Goal: Task Accomplishment & Management: Manage account settings

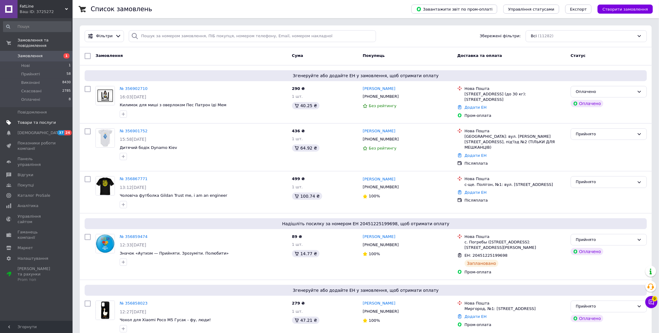
click at [34, 120] on span "Товари та послуги" at bounding box center [37, 122] width 38 height 5
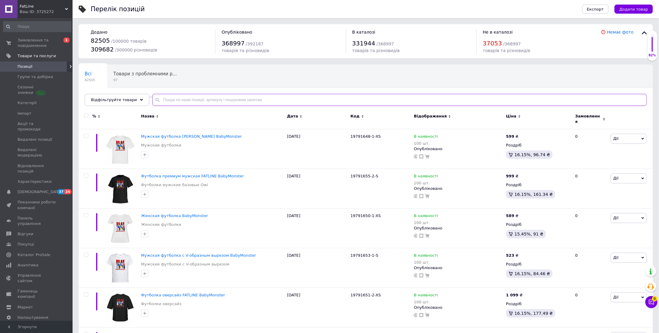
click at [183, 99] on input "text" at bounding box center [399, 100] width 495 height 12
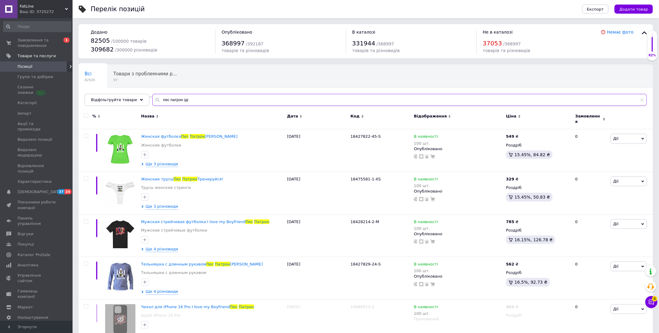
click at [155, 100] on input "пес патрон іді" at bounding box center [399, 100] width 495 height 12
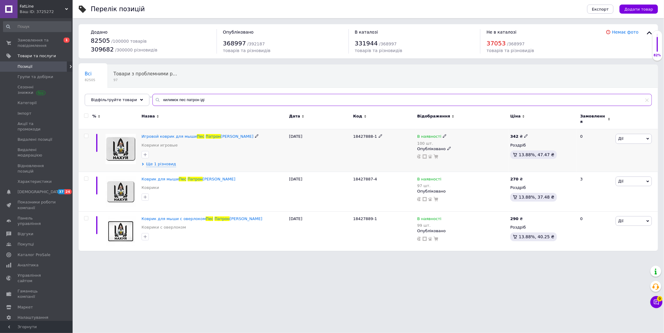
type input "килимок пес патрон іді"
click at [38, 43] on span "Замовлення та повідомлення" at bounding box center [37, 43] width 38 height 11
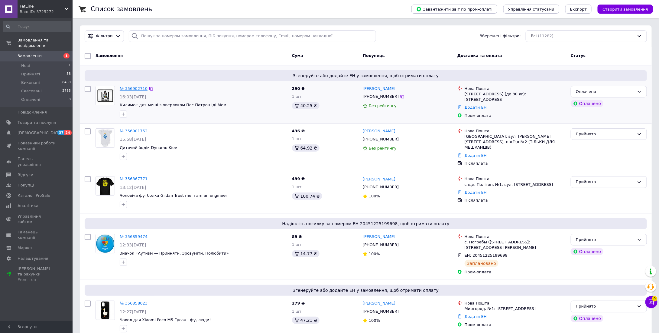
click at [133, 86] on link "№ 356902710" at bounding box center [134, 88] width 28 height 5
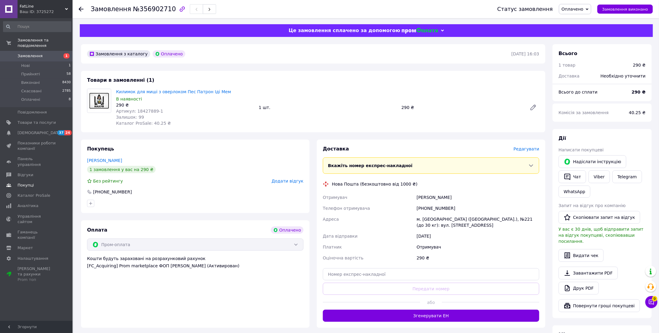
click at [24, 172] on span "Відгуки" at bounding box center [26, 174] width 16 height 5
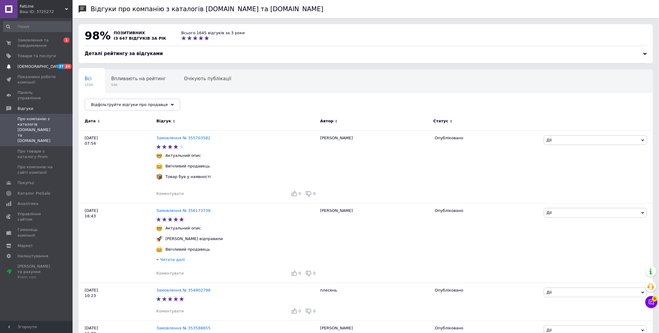
click at [44, 67] on span "[DEMOGRAPHIC_DATA]" at bounding box center [37, 66] width 38 height 5
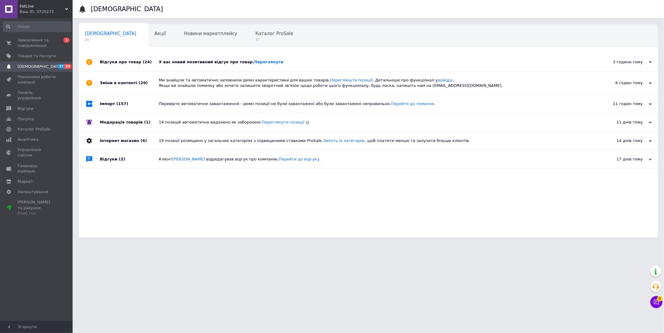
click at [632, 60] on div "3 години тому" at bounding box center [621, 61] width 60 height 5
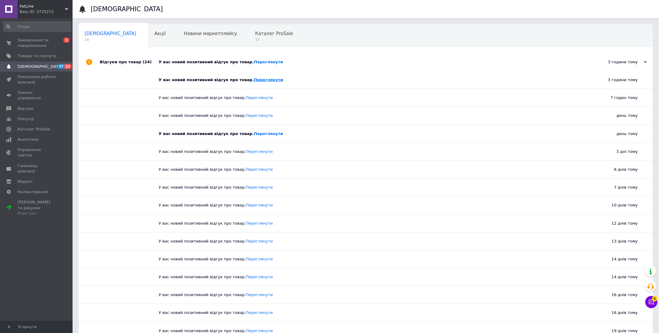
click at [254, 80] on link "Переглянути" at bounding box center [268, 79] width 29 height 5
